Goal: Find specific page/section: Find specific page/section

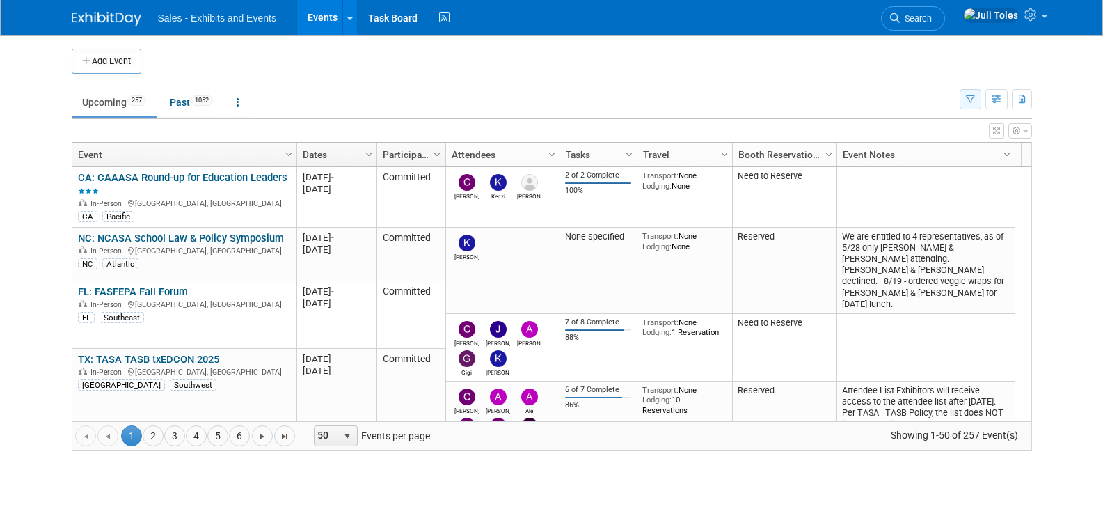
click at [969, 96] on icon "button" at bounding box center [970, 99] width 9 height 9
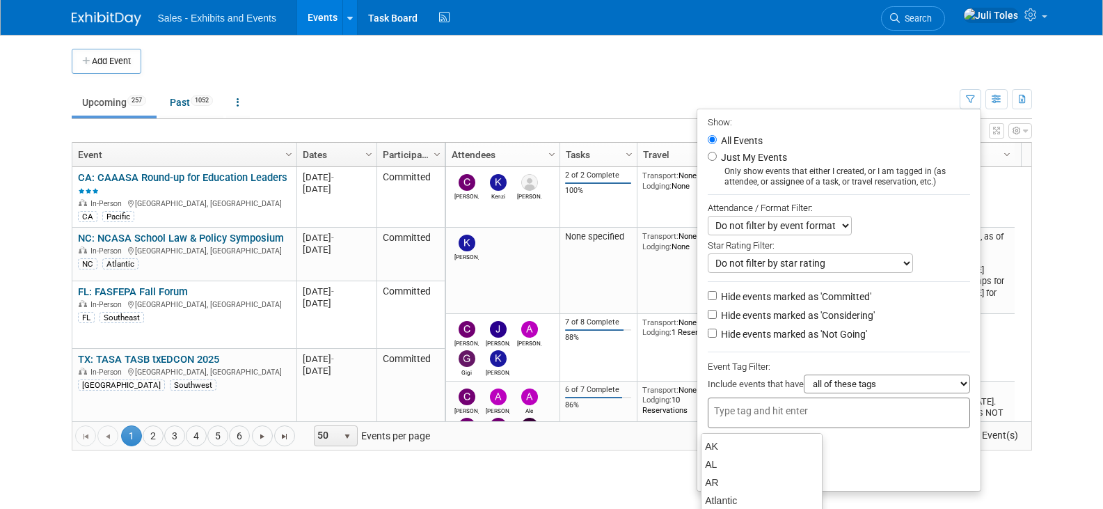
click at [798, 412] on input "text" at bounding box center [769, 411] width 111 height 14
type input "ca"
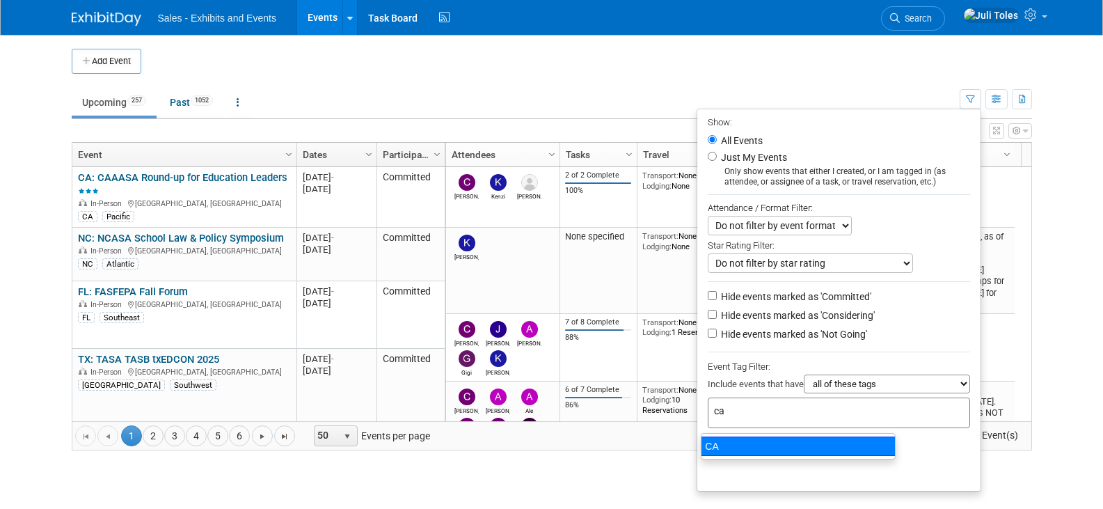
click at [713, 442] on div "CA" at bounding box center [798, 445] width 195 height 19
type input "CA"
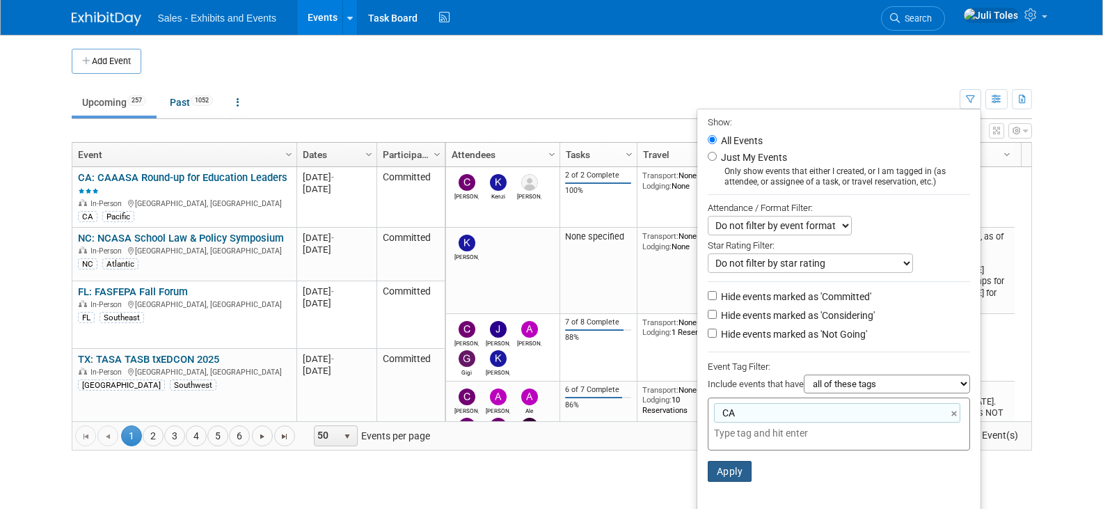
click at [724, 477] on button "Apply" at bounding box center [730, 471] width 45 height 21
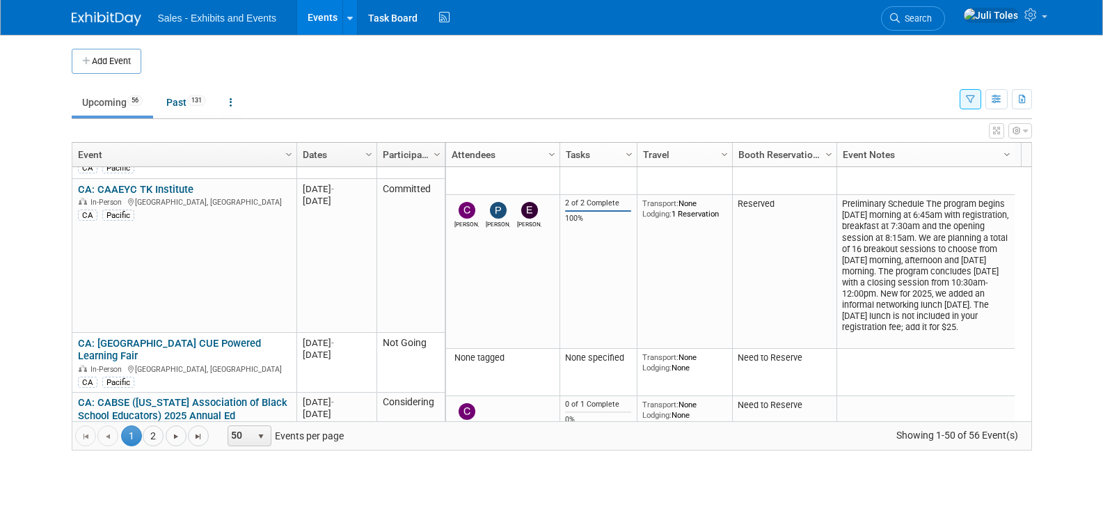
scroll to position [919, 0]
